Goal: Task Accomplishment & Management: Manage account settings

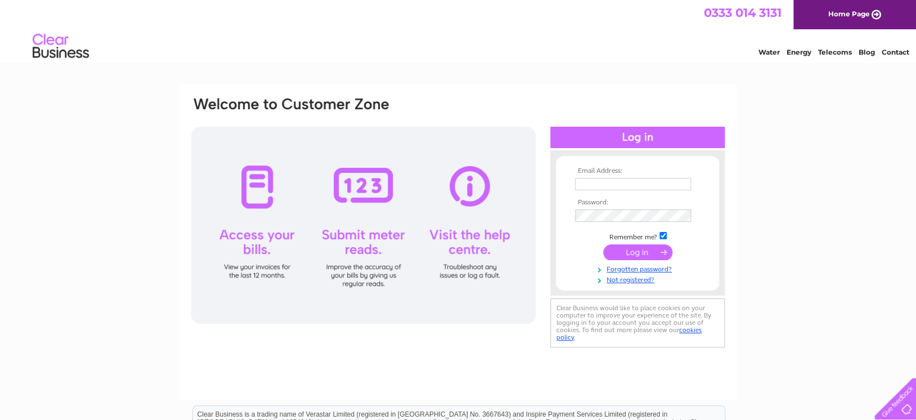
type input "thepaintplace@hotmail.co.uk"
click at [637, 250] on input "submit" at bounding box center [637, 252] width 69 height 16
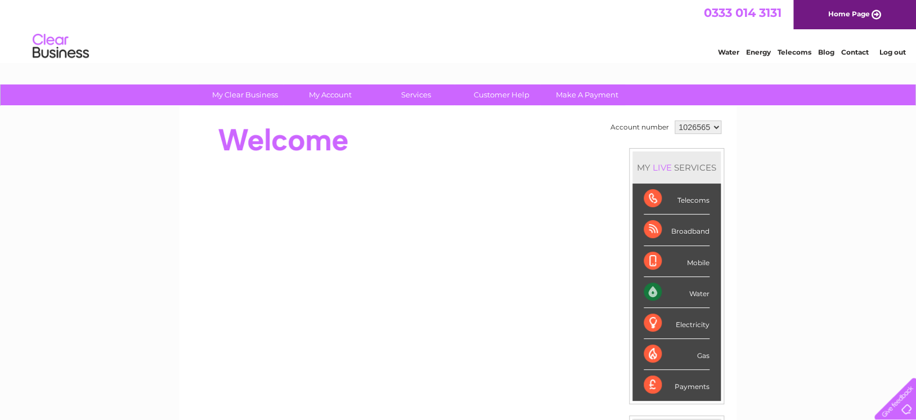
click at [637, 250] on li "Mobile" at bounding box center [676, 261] width 88 height 31
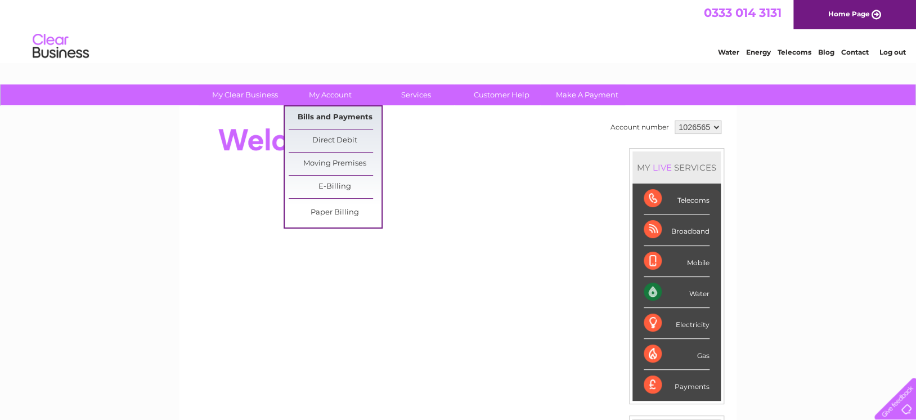
click at [339, 115] on link "Bills and Payments" at bounding box center [334, 117] width 93 height 22
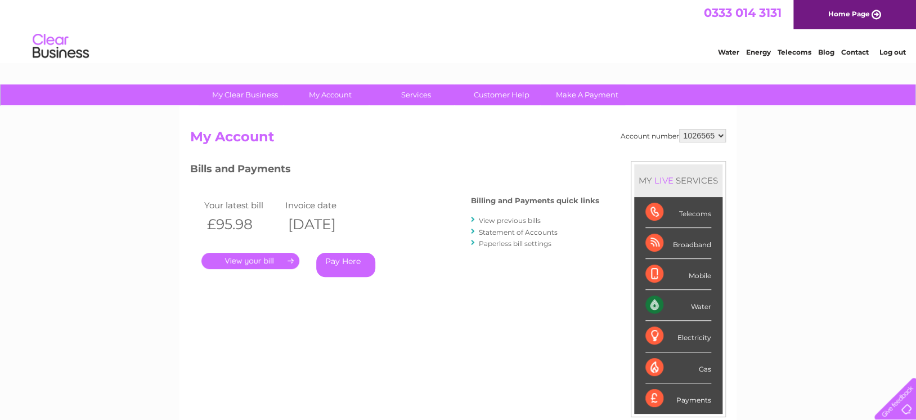
click at [263, 256] on link "." at bounding box center [250, 261] width 98 height 16
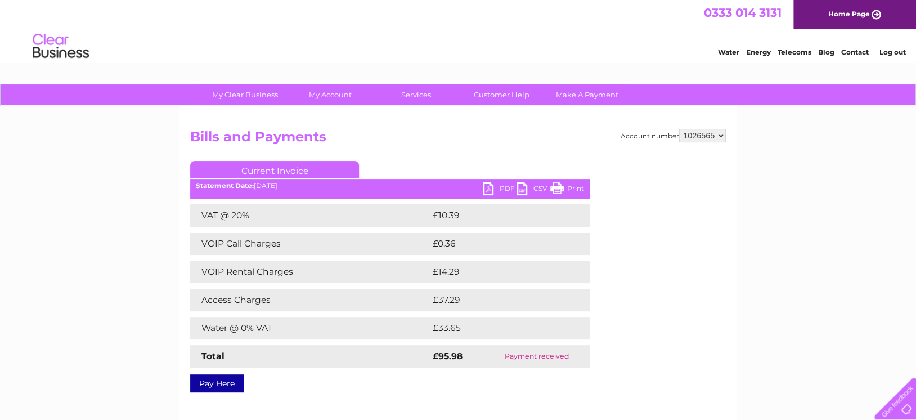
click at [493, 185] on link "PDF" at bounding box center [500, 190] width 34 height 16
